Goal: Task Accomplishment & Management: Use online tool/utility

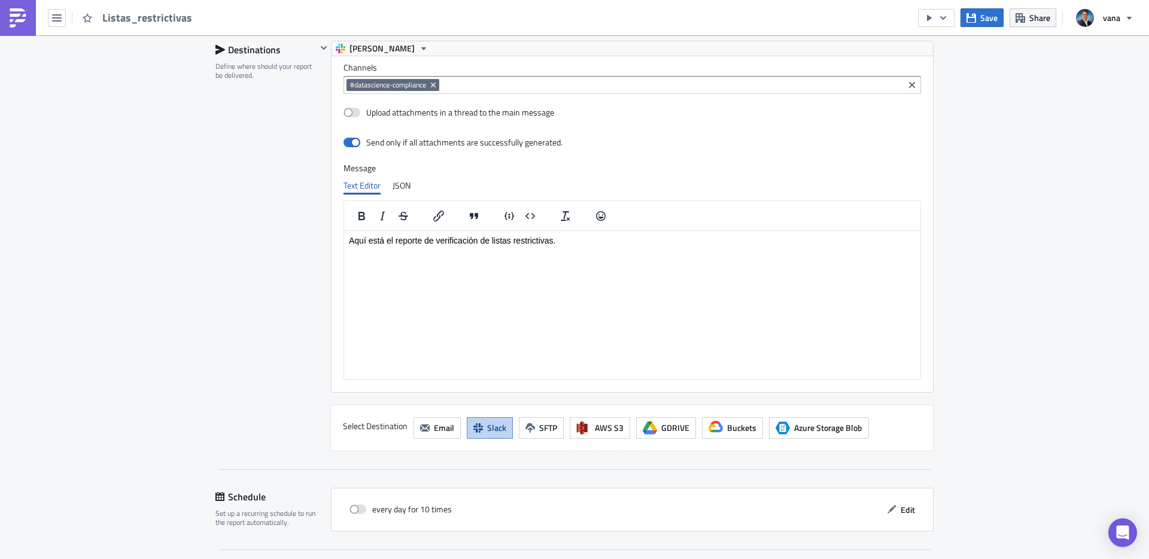
scroll to position [988, 0]
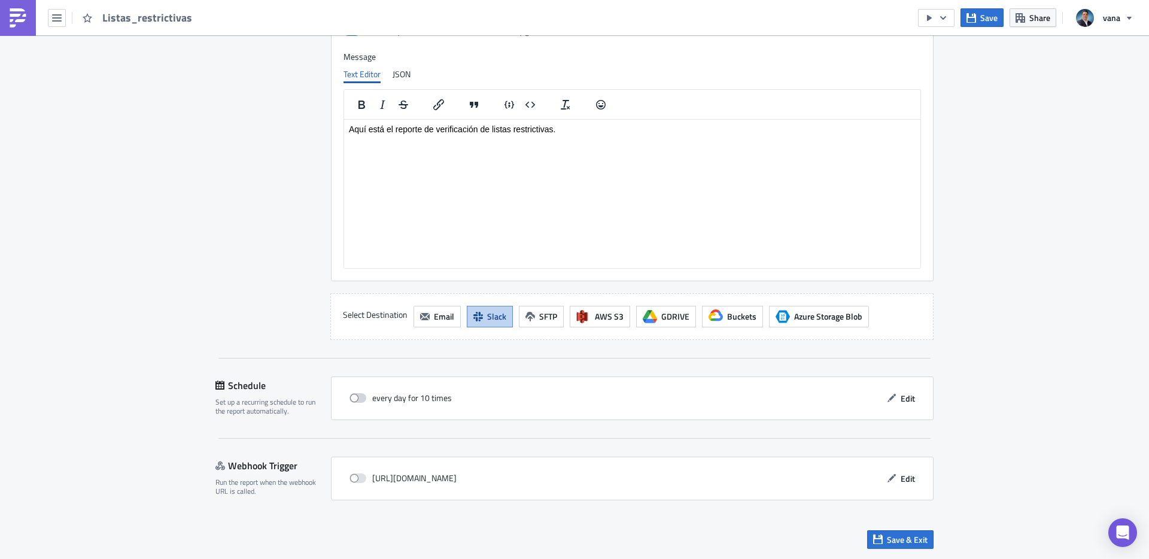
click at [358, 398] on span at bounding box center [357, 398] width 17 height 10
click at [358, 398] on input "checkbox" at bounding box center [356, 398] width 8 height 8
checkbox input "true"
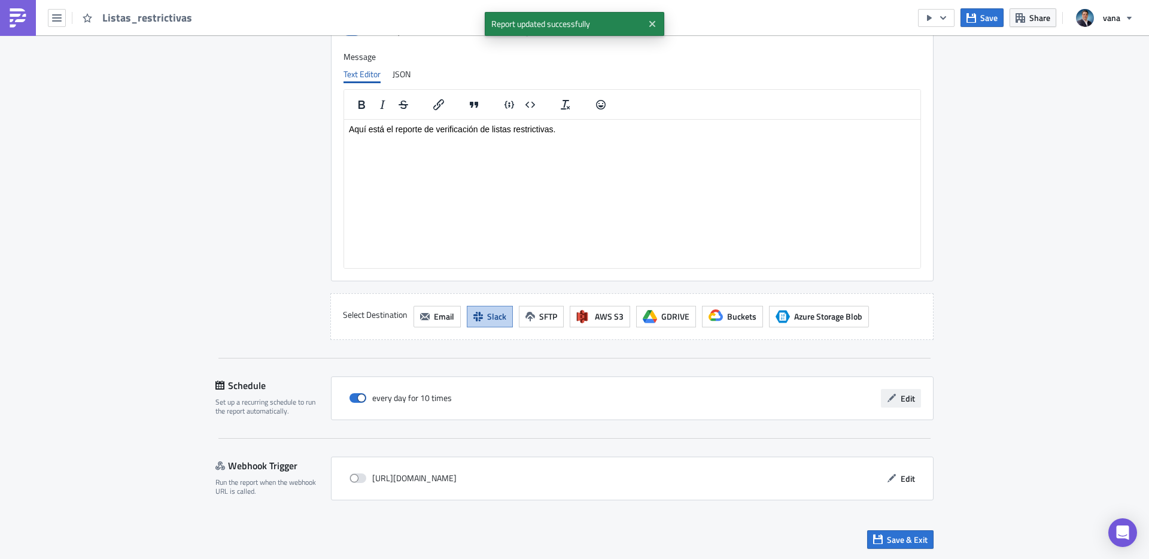
click at [904, 392] on span "Edit" at bounding box center [908, 398] width 14 height 13
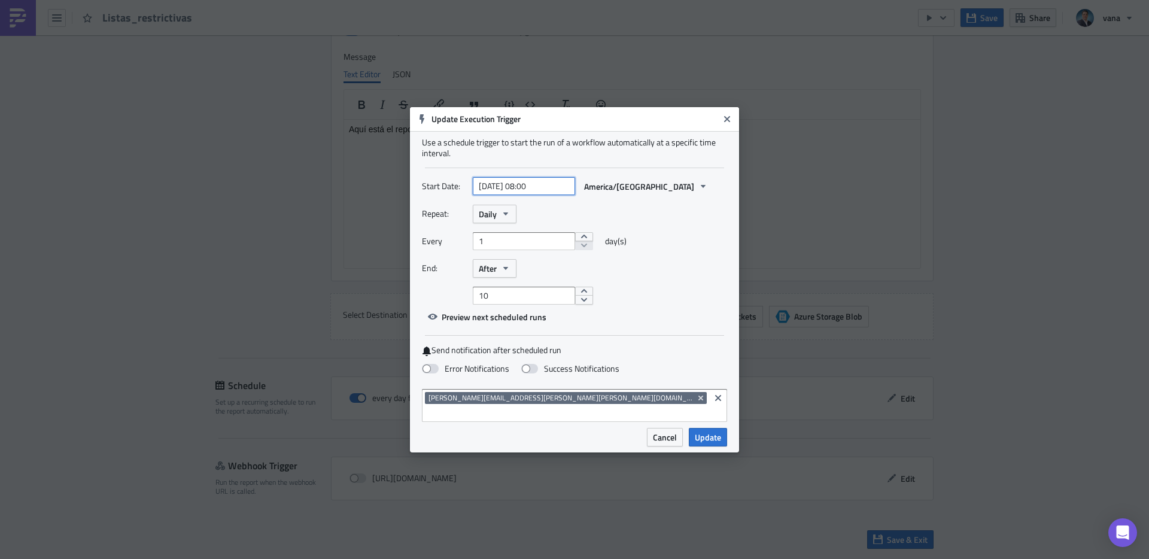
click at [519, 194] on input "[DATE] 08:00" at bounding box center [524, 186] width 102 height 18
select select "8"
select select "2025"
click at [523, 257] on div "4" at bounding box center [519, 263] width 18 height 18
type input "[DATE] 08:00"
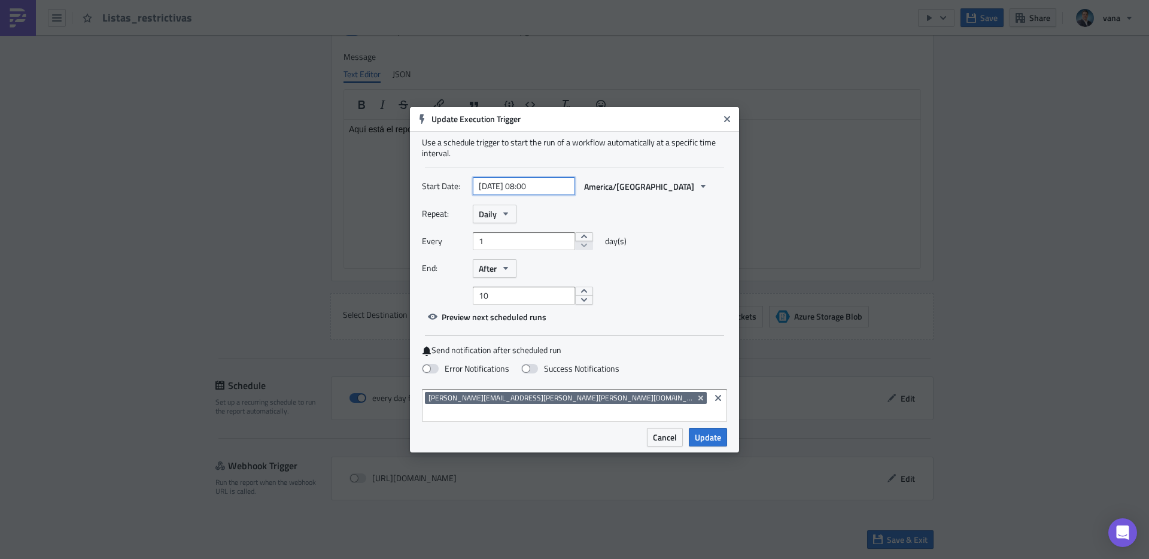
click at [555, 189] on input "[DATE] 08:00" at bounding box center [524, 186] width 102 height 18
select select "8"
select select "2025"
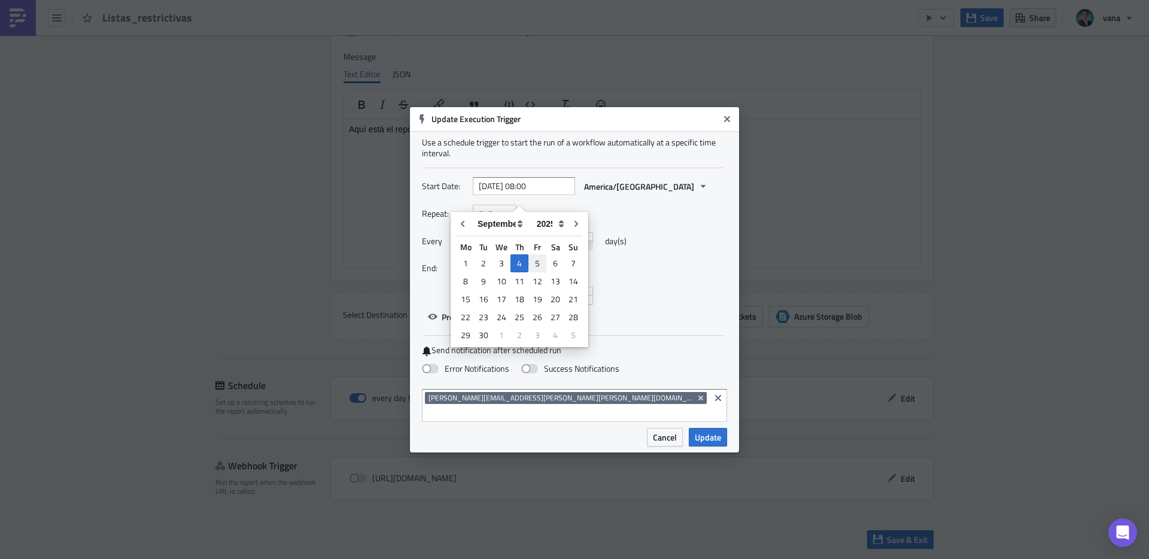
click at [537, 259] on div "5" at bounding box center [537, 263] width 18 height 17
type input "[DATE] 08:00"
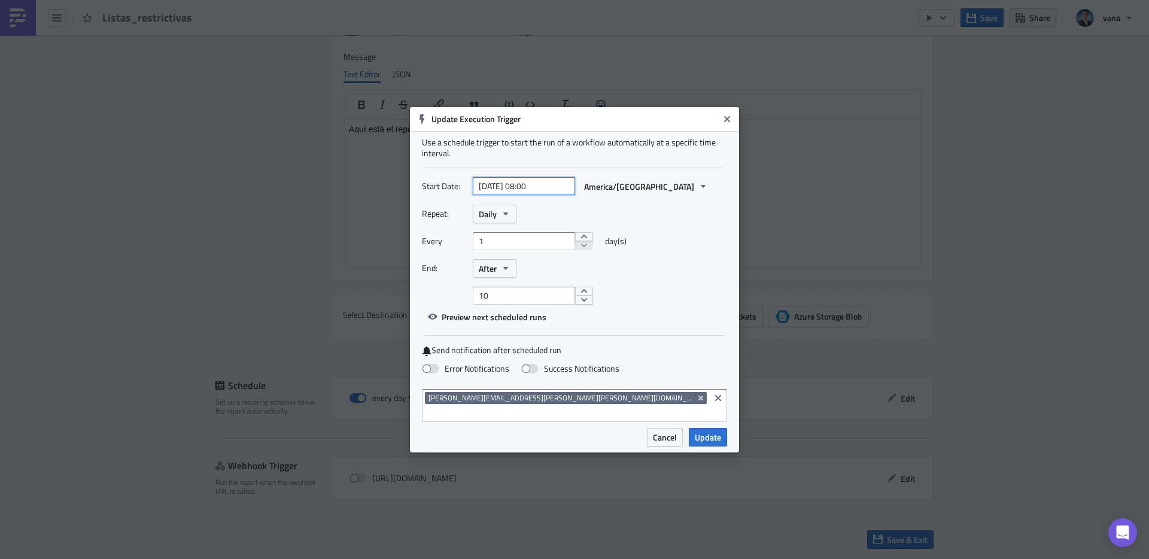
click at [532, 195] on input "[DATE] 08:00" at bounding box center [524, 186] width 102 height 18
select select "8"
select select "2025"
click at [661, 326] on div "Start Date: [DATE] 08:00 America/[GEOGRAPHIC_DATA] Repeat: Daily Every 1 day(s)…" at bounding box center [574, 251] width 305 height 149
select select "8"
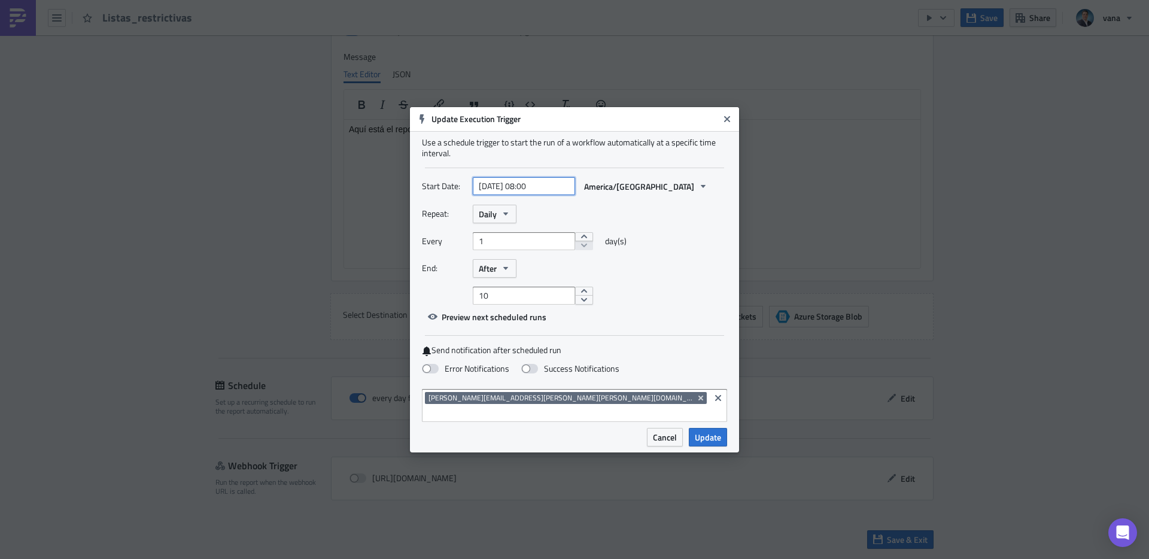
select select "2025"
click at [540, 195] on input "[DATE] 08:00" at bounding box center [524, 186] width 102 height 18
click at [539, 190] on input "[DATE] 08:00" at bounding box center [524, 186] width 102 height 18
type input "[DATE] 09:00"
click at [672, 241] on div "Every 1 day(s)" at bounding box center [574, 245] width 305 height 27
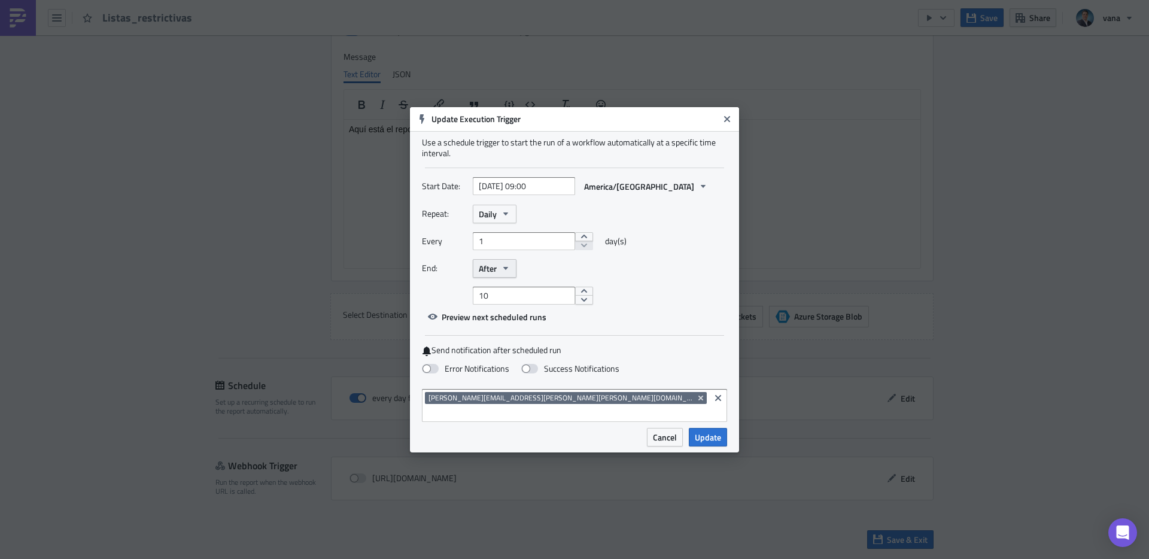
click at [501, 273] on icon "button" at bounding box center [506, 268] width 10 height 10
click at [496, 293] on div "Never" at bounding box center [529, 290] width 99 height 12
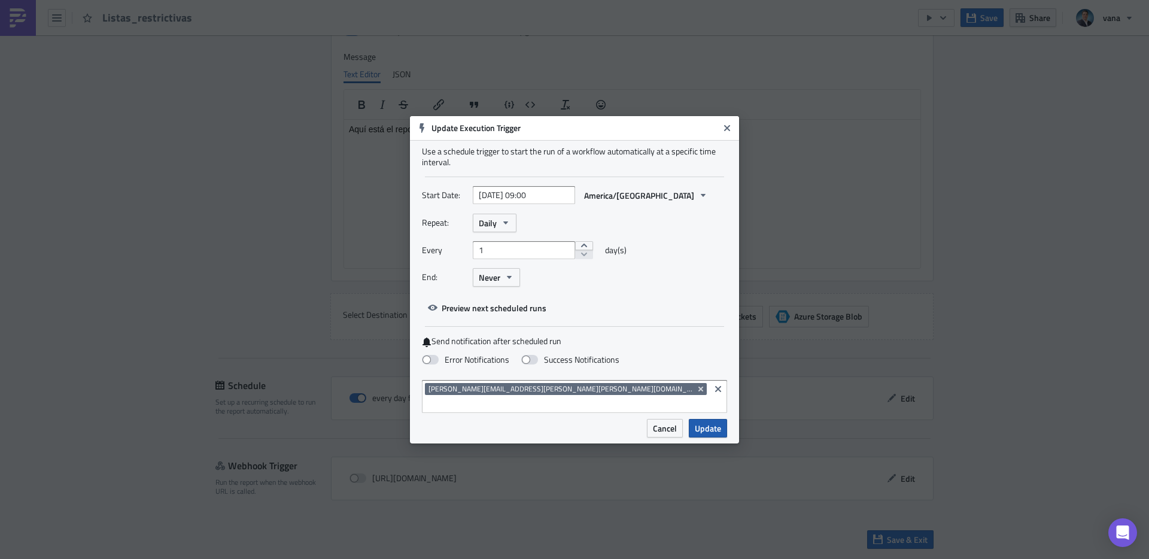
click at [714, 424] on span "Update" at bounding box center [708, 428] width 26 height 13
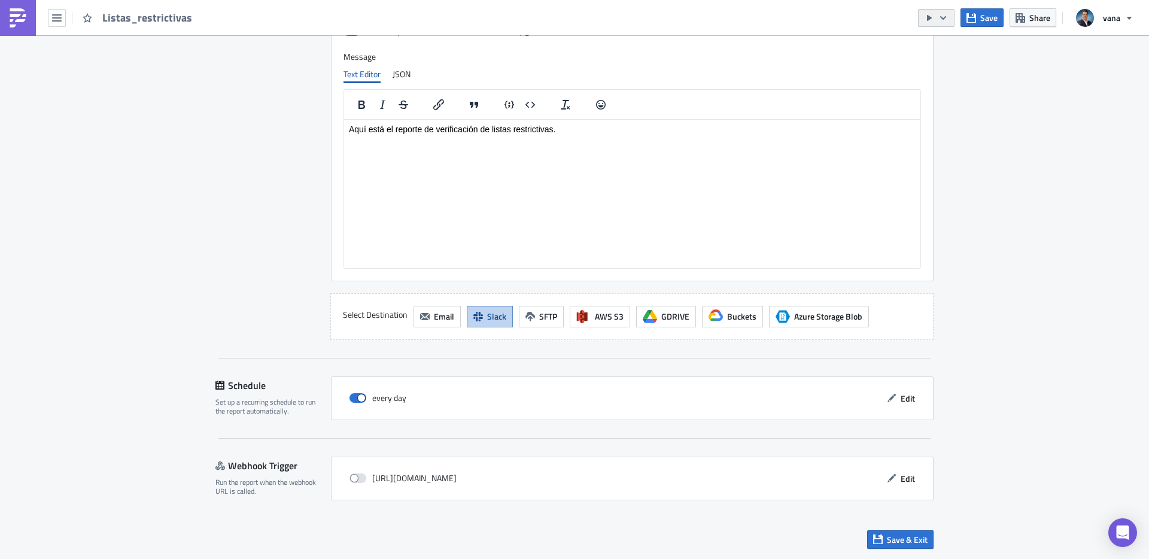
click at [929, 17] on icon "button" at bounding box center [929, 18] width 5 height 6
click at [940, 62] on div "Run Report" at bounding box center [972, 66] width 93 height 12
